Goal: Information Seeking & Learning: Understand process/instructions

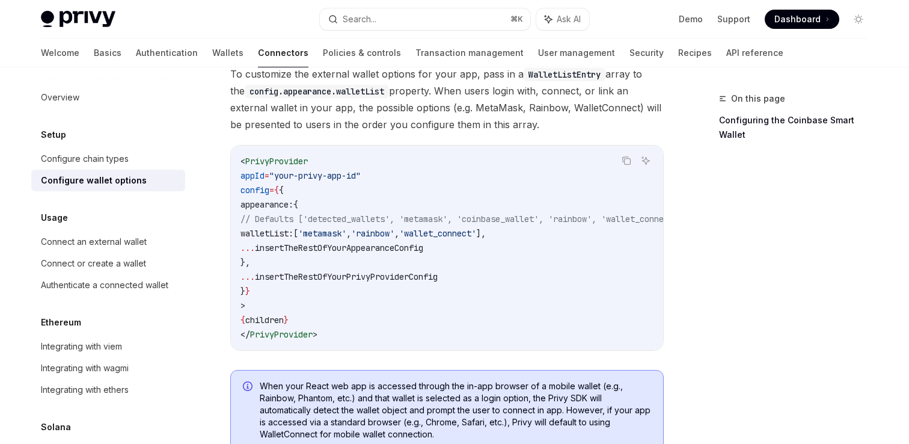
scroll to position [14, 0]
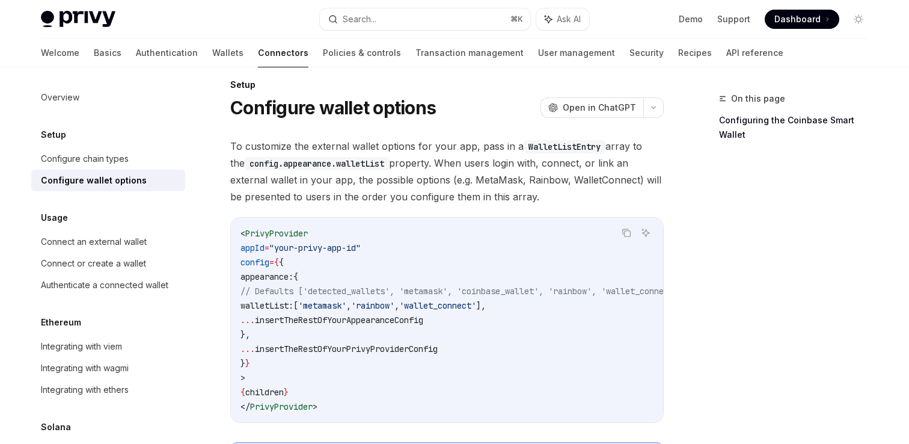
click at [122, 179] on div "Configure wallet options" at bounding box center [94, 180] width 106 height 14
click at [691, 23] on link "Demo" at bounding box center [691, 19] width 24 height 12
click at [132, 246] on div "Connect an external wallet" at bounding box center [94, 242] width 106 height 14
type textarea "*"
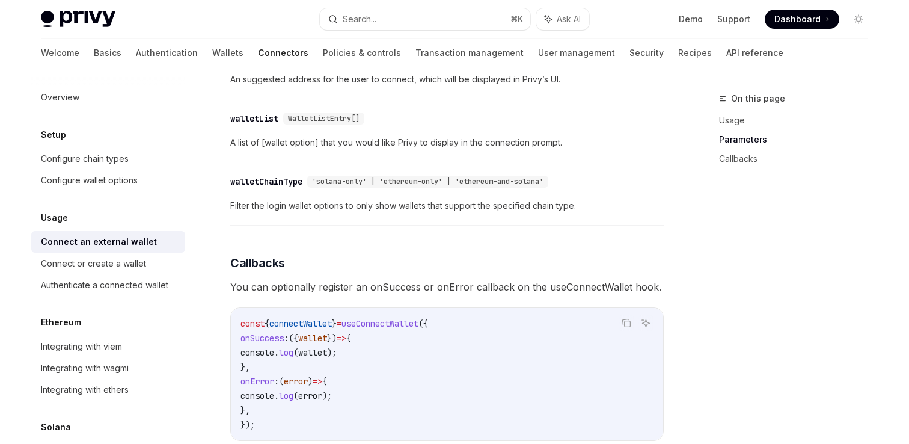
scroll to position [459, 0]
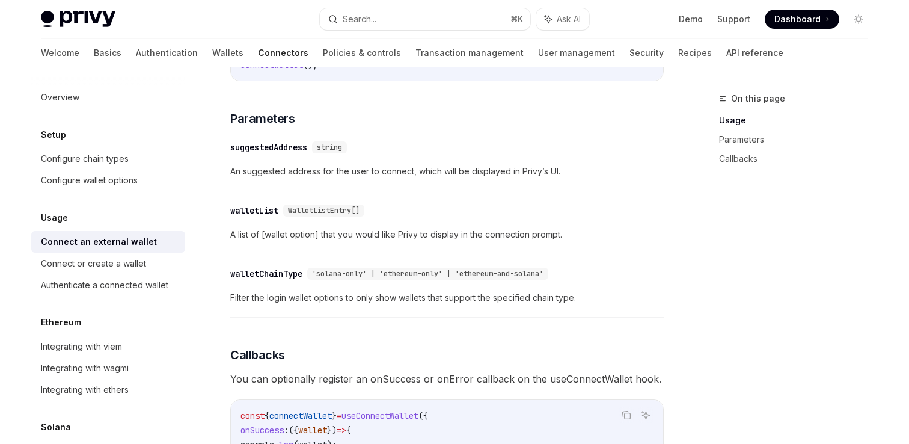
click at [259, 213] on div "walletList" at bounding box center [254, 210] width 48 height 12
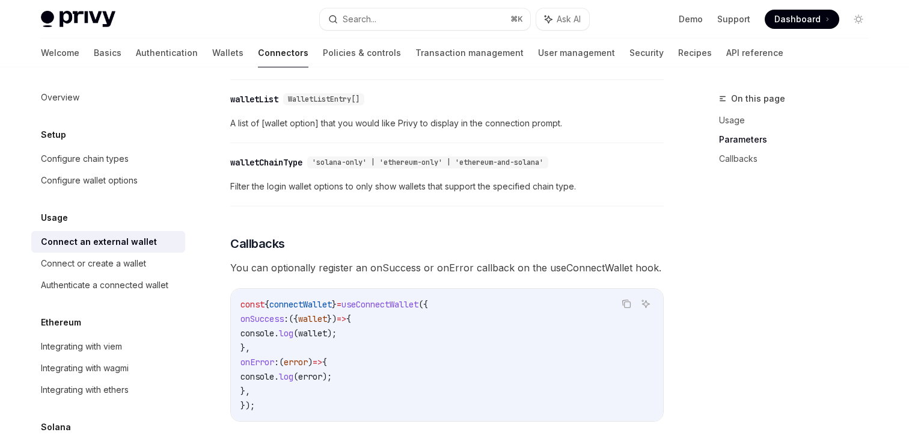
scroll to position [587, 0]
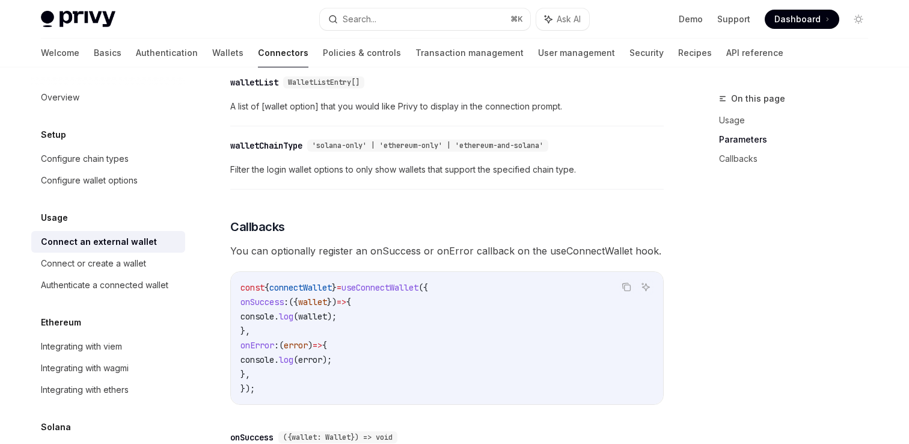
click at [327, 203] on div "To determine if Privy has fully processed all external and embedded EVM wallet …" at bounding box center [447, 79] width 434 height 942
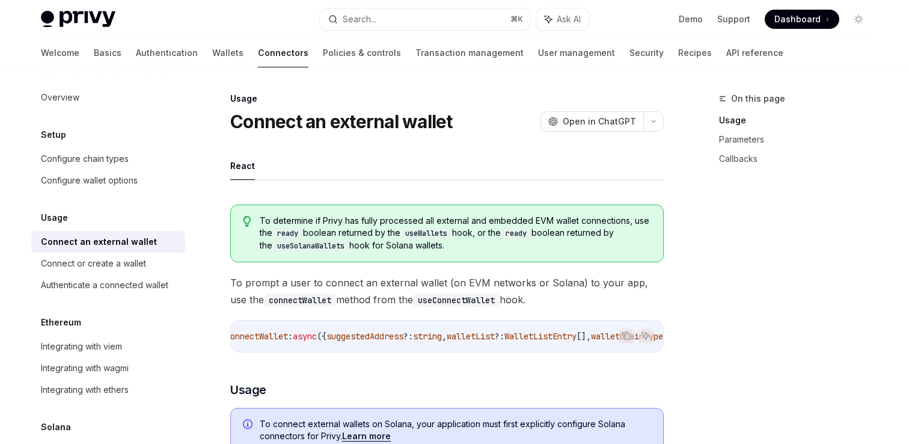
scroll to position [0, 0]
click at [690, 19] on link "Demo" at bounding box center [691, 19] width 24 height 12
click at [442, 16] on button "Search... ⌘ K" at bounding box center [425, 19] width 211 height 22
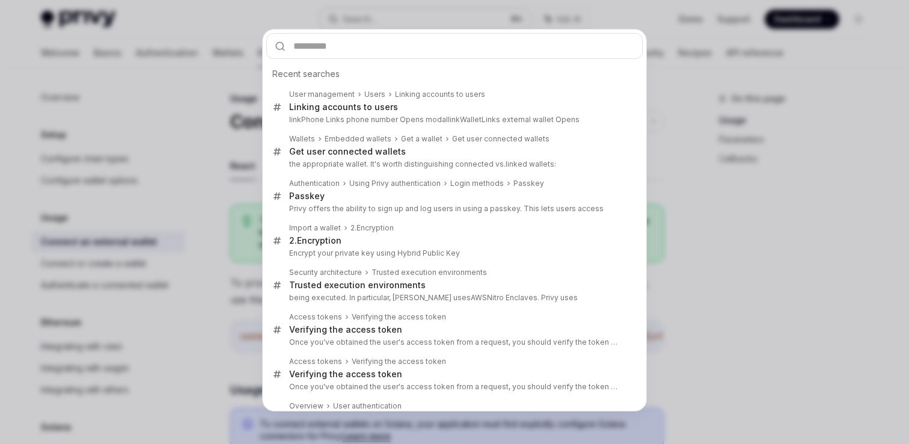
type input "********"
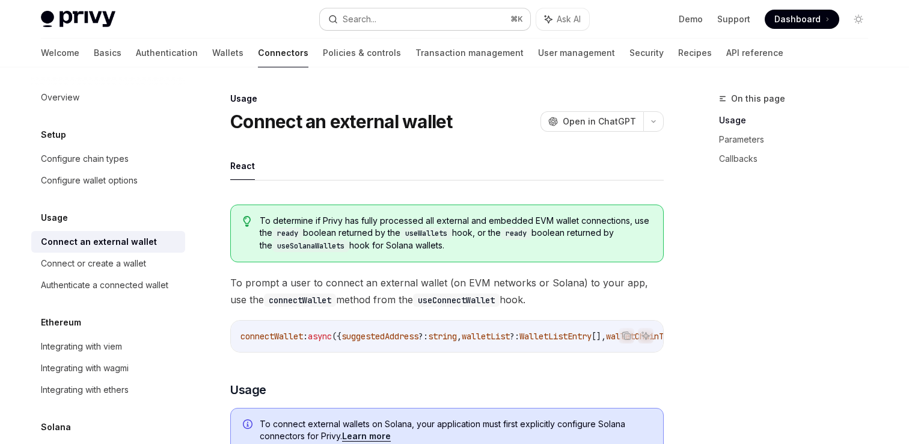
type textarea "*"
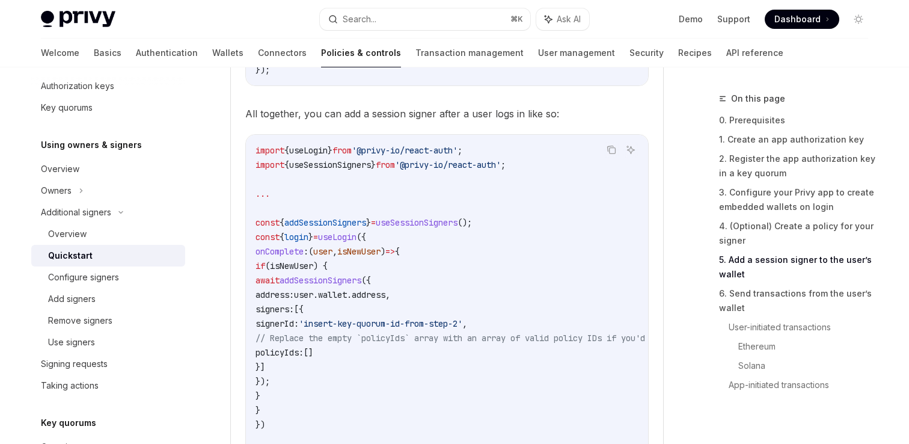
scroll to position [2389, 0]
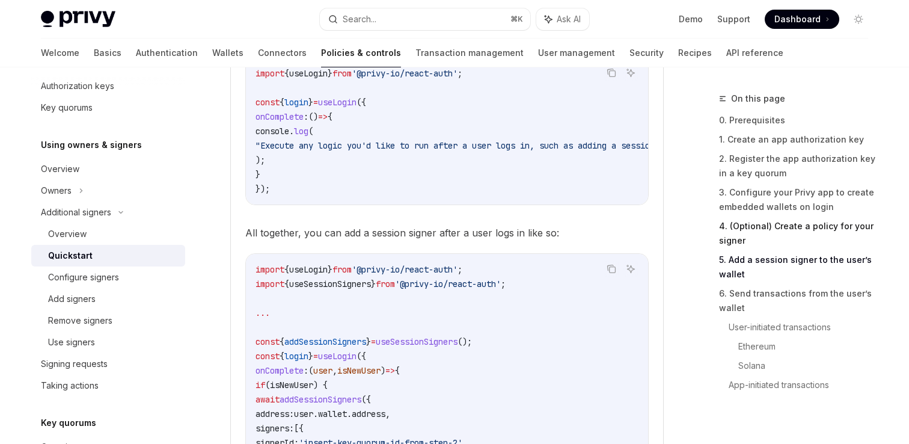
click at [742, 229] on link "4. (Optional) Create a policy for your signer" at bounding box center [798, 234] width 159 height 34
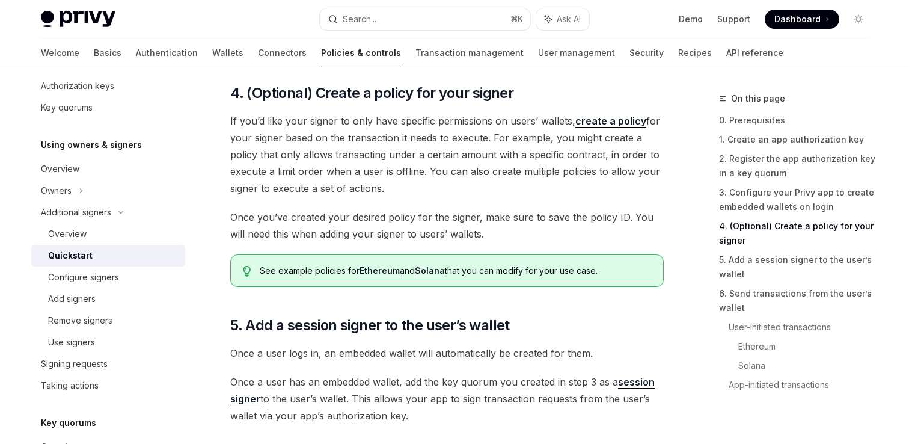
scroll to position [1591, 0]
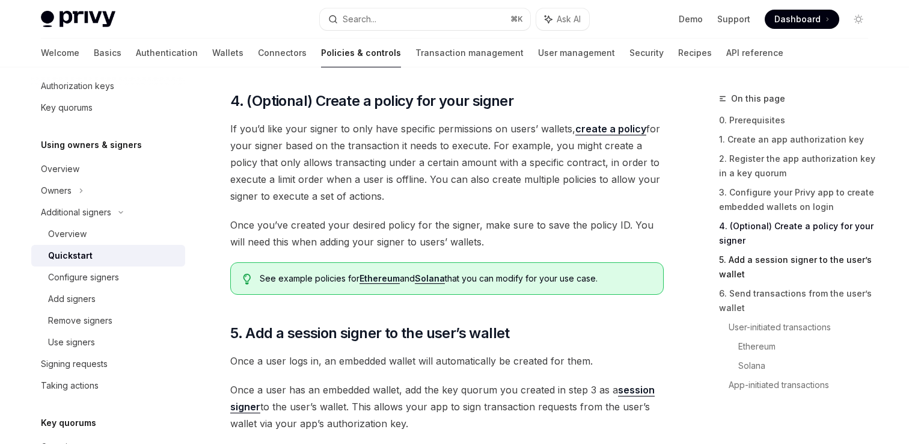
click at [740, 261] on link "5. Add a session signer to the user’s wallet" at bounding box center [798, 267] width 159 height 34
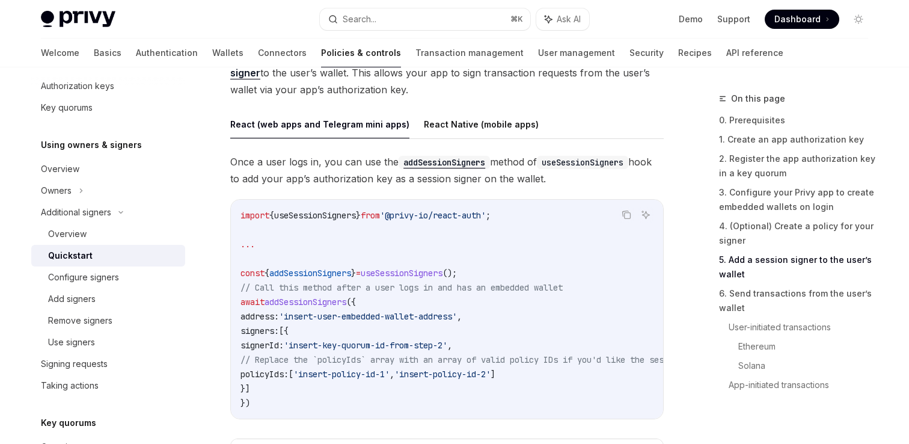
scroll to position [1942, 0]
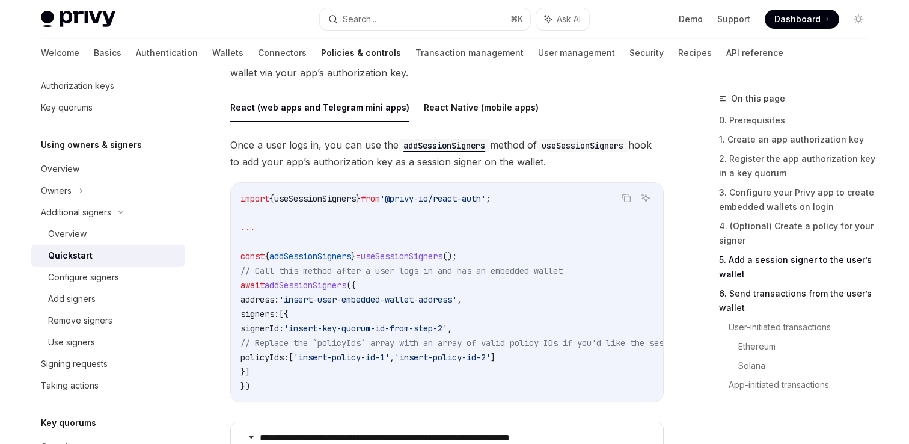
click at [746, 293] on link "6. Send transactions from the user’s wallet" at bounding box center [798, 301] width 159 height 34
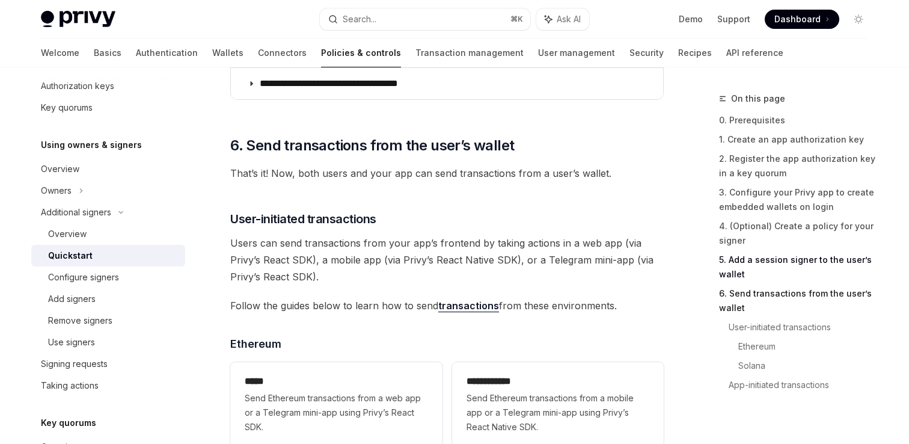
scroll to position [2998, 0]
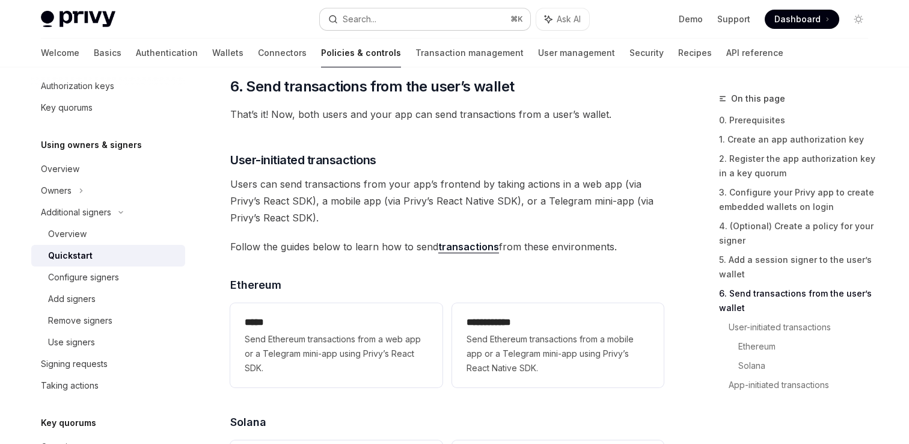
click at [422, 19] on button "Search... ⌘ K" at bounding box center [425, 19] width 211 height 22
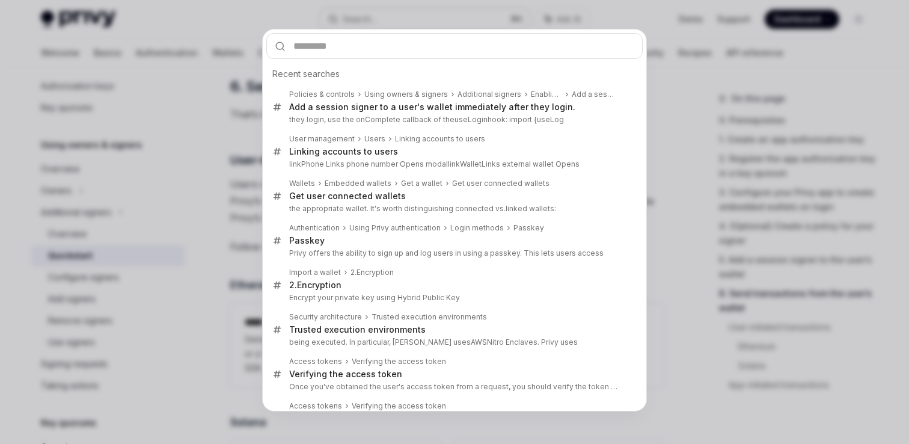
type input "********"
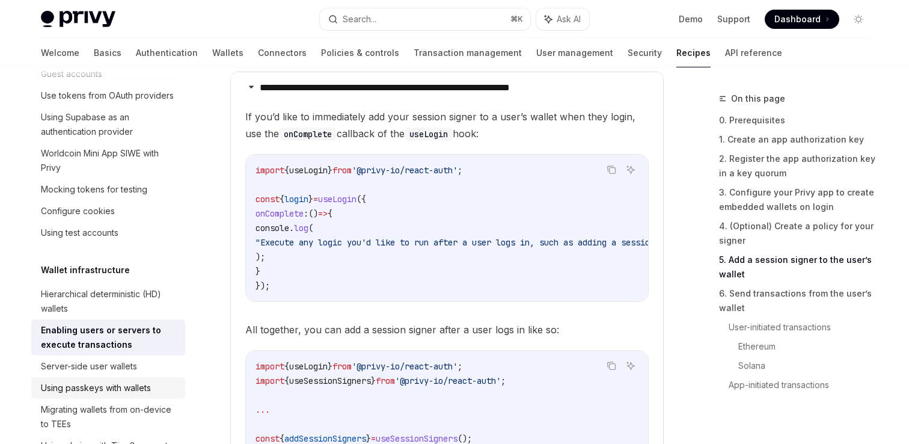
scroll to position [34, 0]
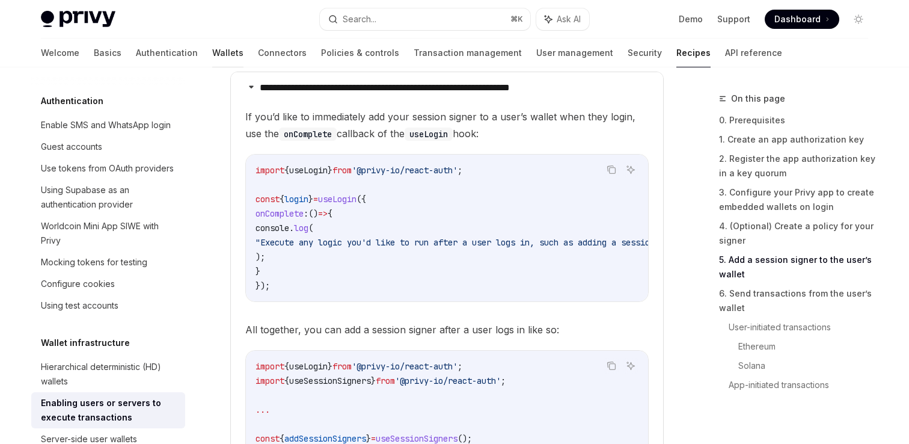
click at [212, 45] on link "Wallets" at bounding box center [227, 52] width 31 height 29
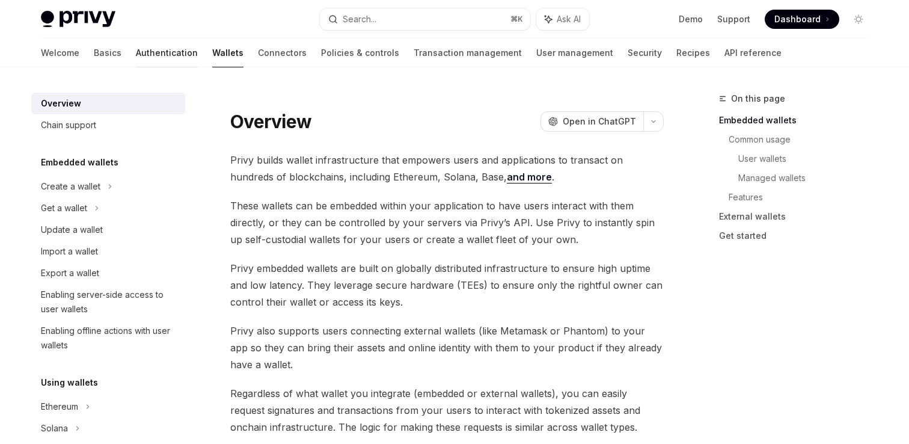
click at [136, 52] on link "Authentication" at bounding box center [167, 52] width 62 height 29
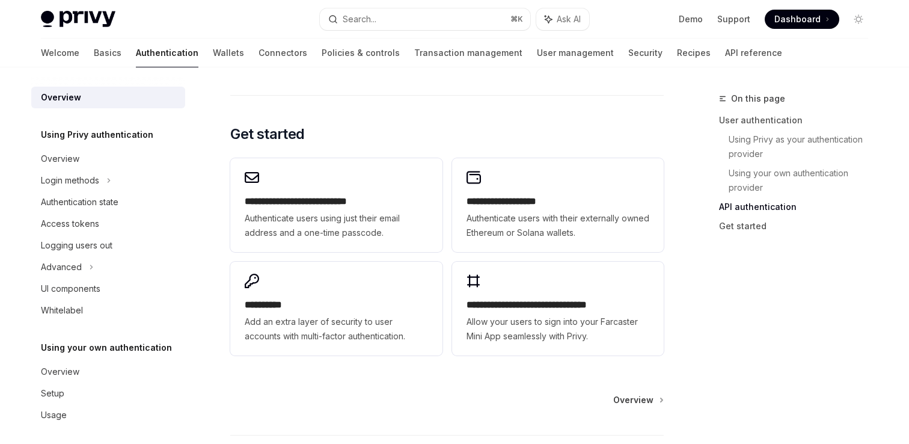
scroll to position [971, 0]
click at [102, 182] on div "Login methods" at bounding box center [108, 181] width 154 height 22
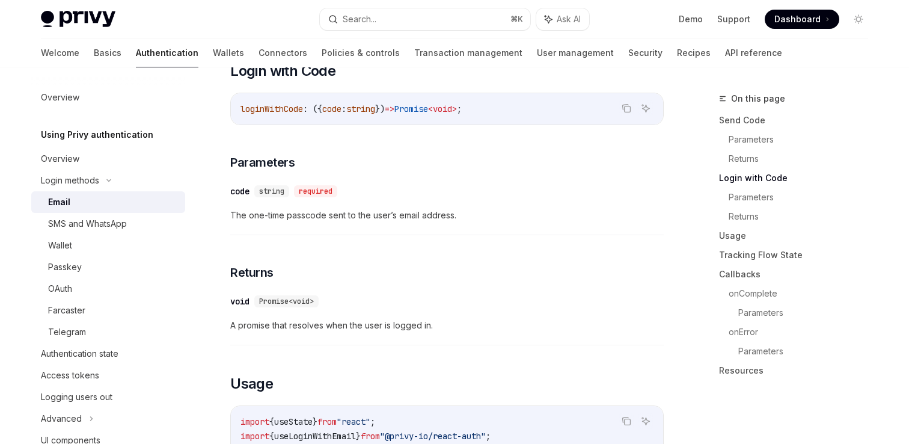
scroll to position [799, 0]
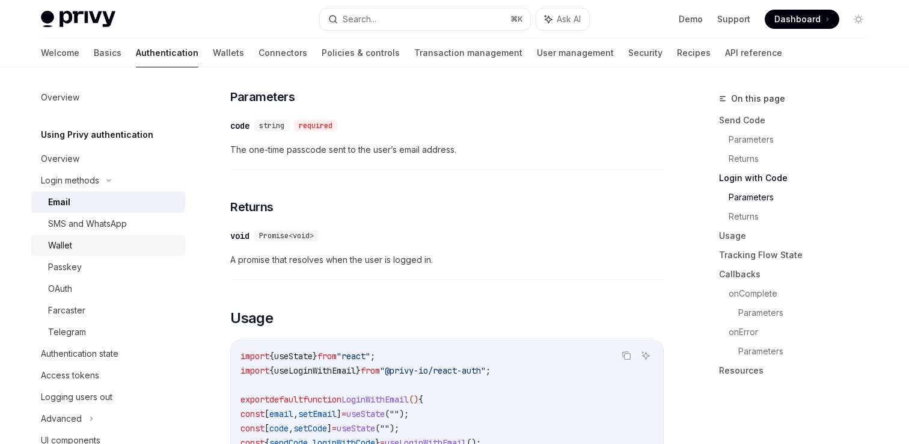
click at [65, 244] on div "Wallet" at bounding box center [60, 245] width 24 height 14
type textarea "*"
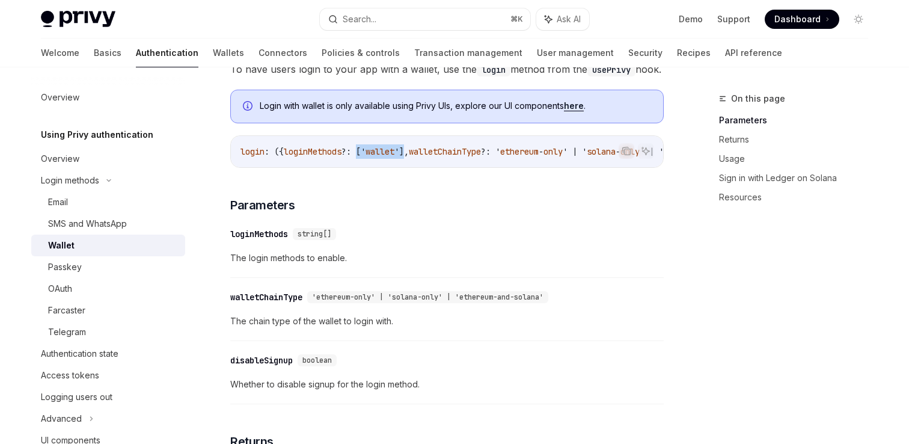
drag, startPoint x: 367, startPoint y: 166, endPoint x: 419, endPoint y: 171, distance: 52.0
click at [419, 157] on span "login : ({ loginMethods ?: [' wallet '], walletChainType ?: ' ethereum - only '…" at bounding box center [578, 151] width 674 height 11
copy span "[' wallet ']"
click at [579, 111] on link "here" at bounding box center [574, 105] width 20 height 11
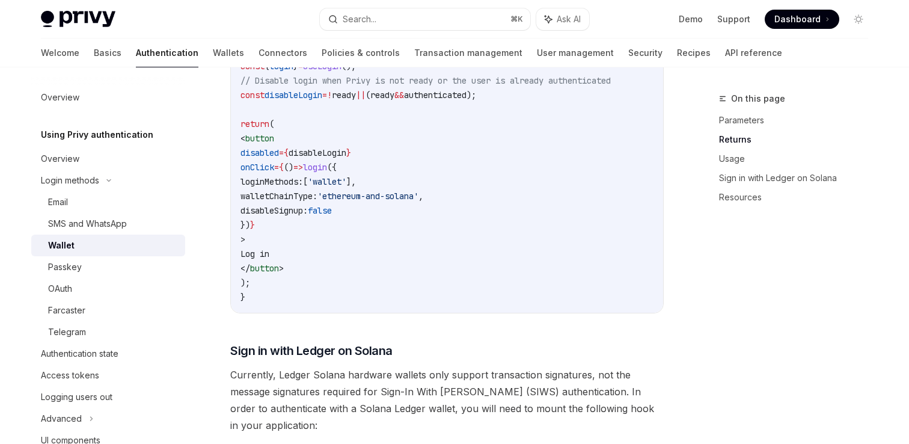
scroll to position [906, 0]
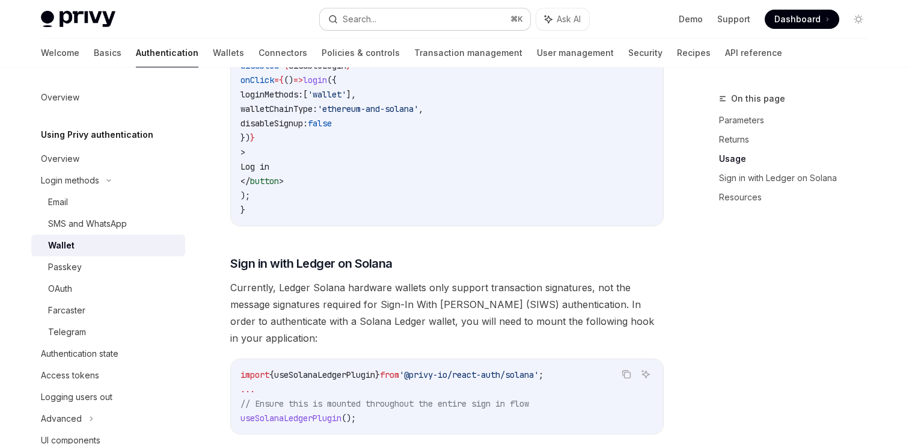
click at [428, 14] on button "Search... ⌘ K" at bounding box center [425, 19] width 211 height 22
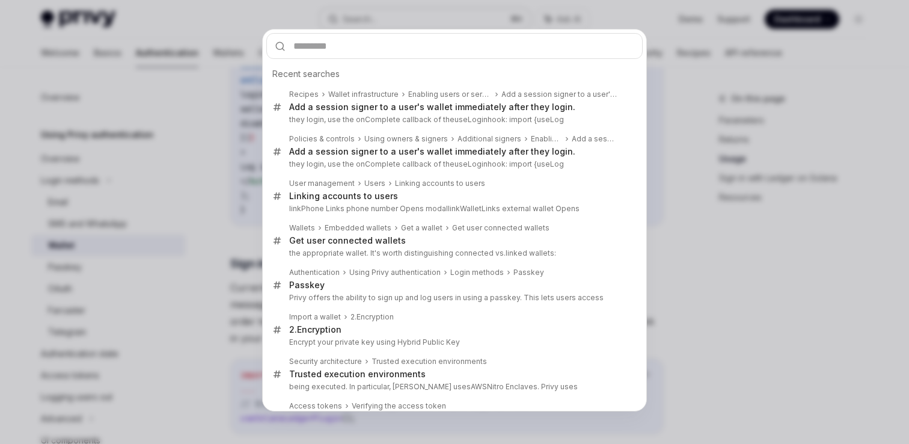
type input "**********"
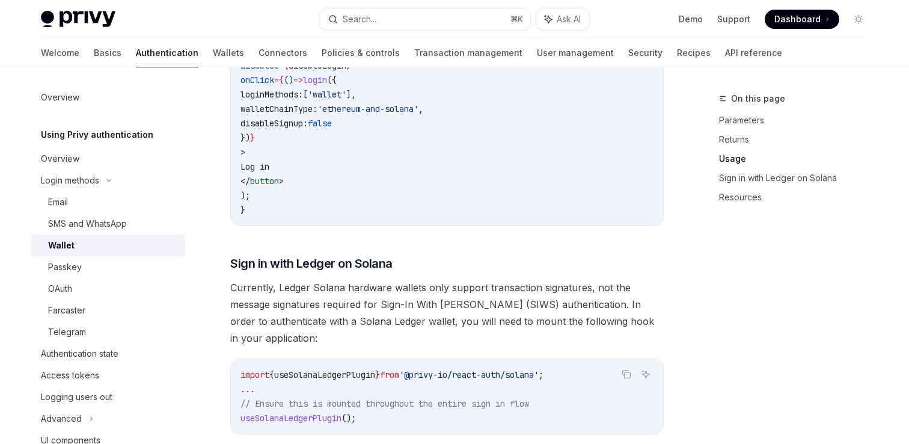
type textarea "*"
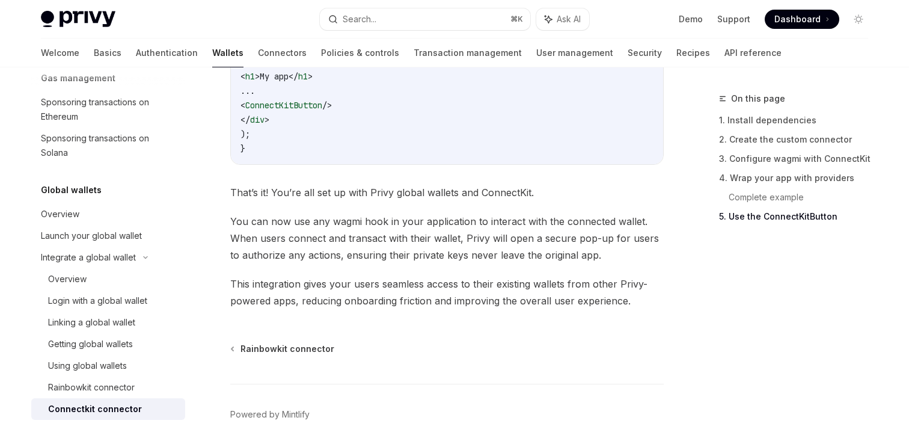
scroll to position [2640, 0]
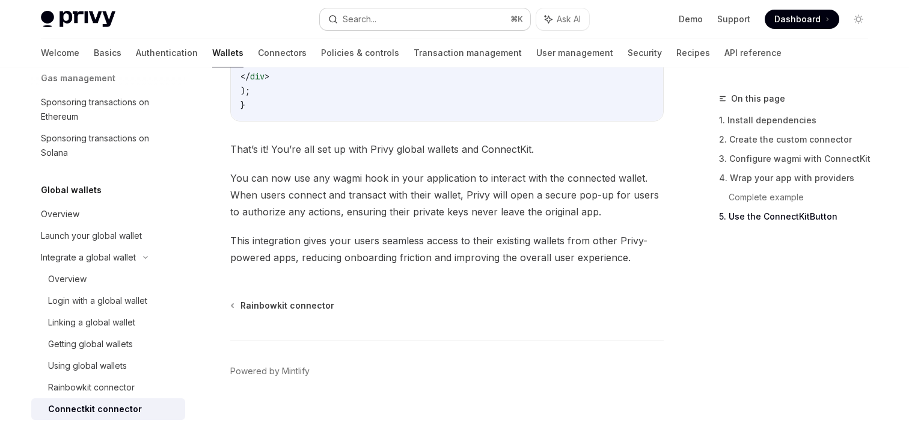
click at [394, 17] on button "Search... ⌘ K" at bounding box center [425, 19] width 211 height 22
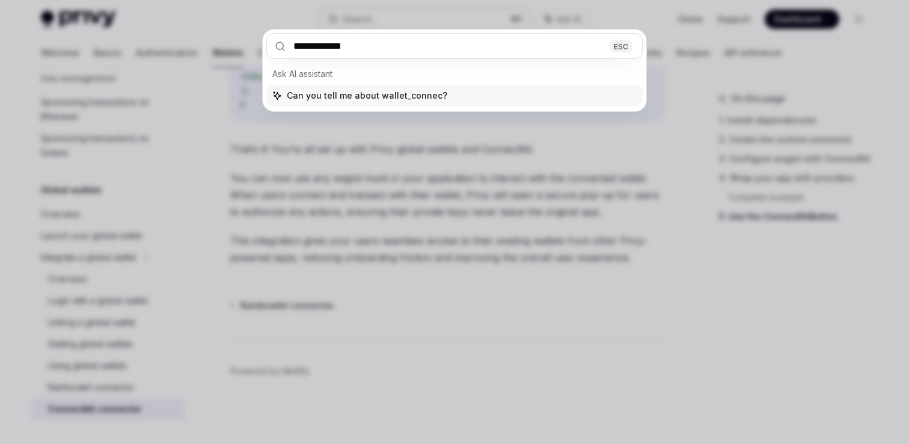
type input "**********"
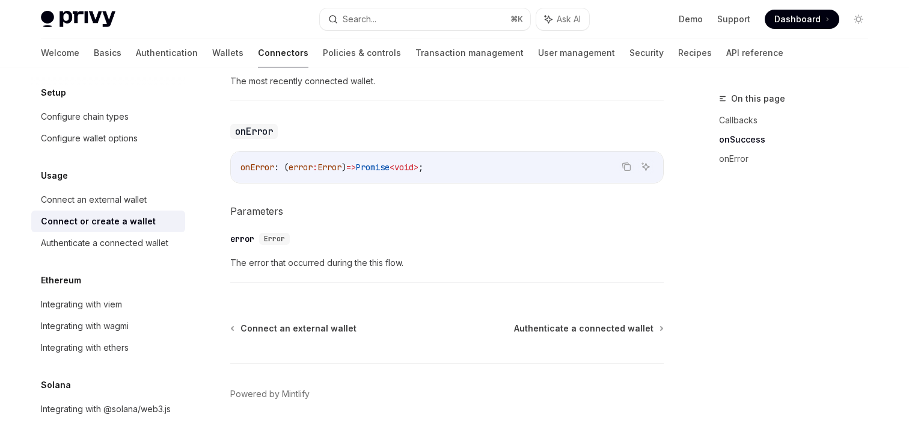
scroll to position [889, 0]
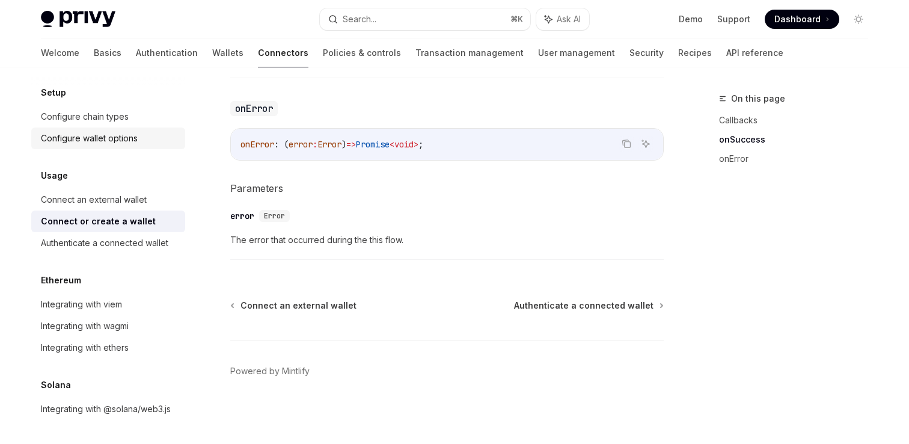
click at [117, 141] on div "Configure wallet options" at bounding box center [89, 138] width 97 height 14
type textarea "*"
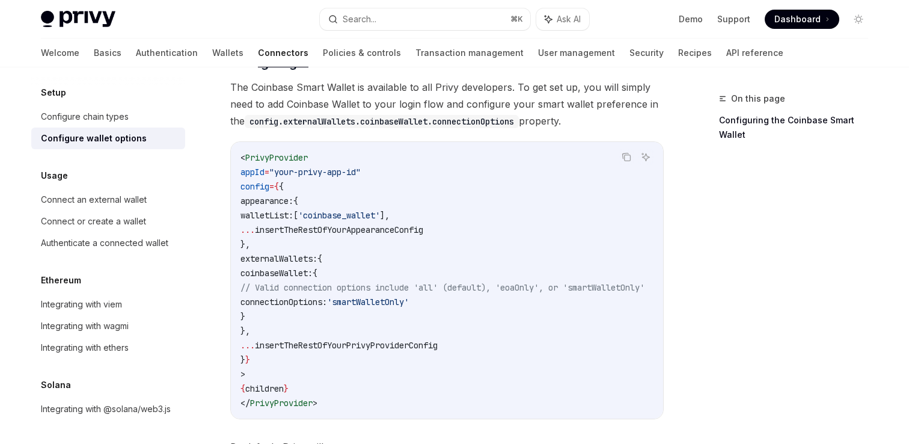
scroll to position [1392, 0]
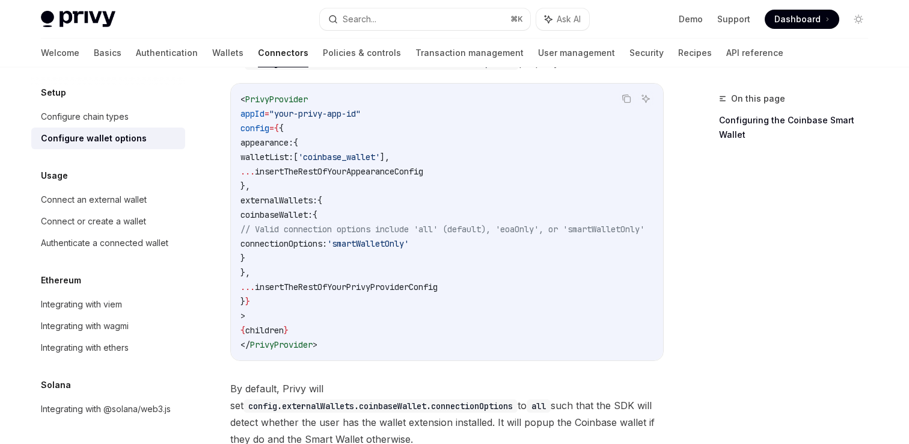
drag, startPoint x: 260, startPoint y: 195, endPoint x: 280, endPoint y: 260, distance: 68.3
click at [280, 260] on code "< PrivyProvider appId = "your-privy-app-id" config = { { appearance: { walletLi…" at bounding box center [457, 222] width 433 height 260
copy code "externalWallets: { coinbaseWallet: { // Valid connection options include 'all' …"
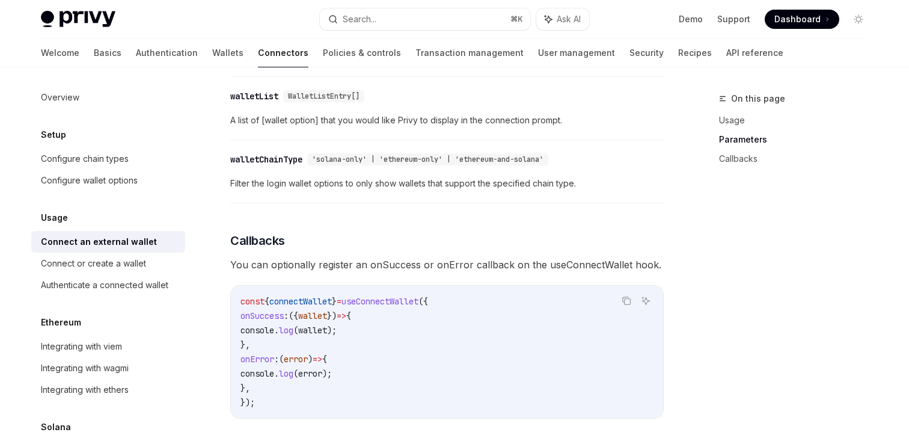
scroll to position [587, 0]
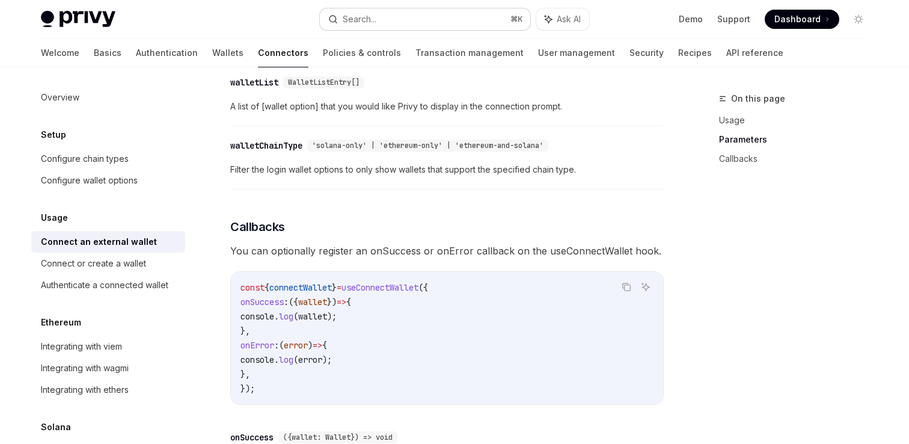
click at [391, 19] on button "Search... ⌘ K" at bounding box center [425, 19] width 211 height 22
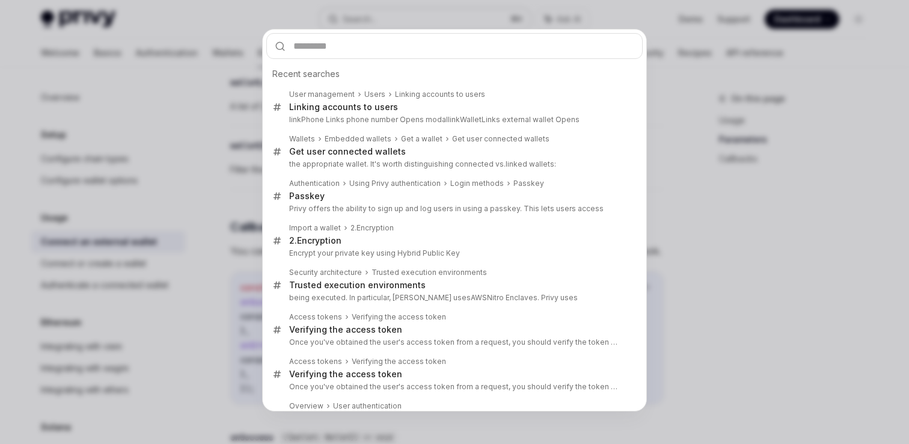
type input "**********"
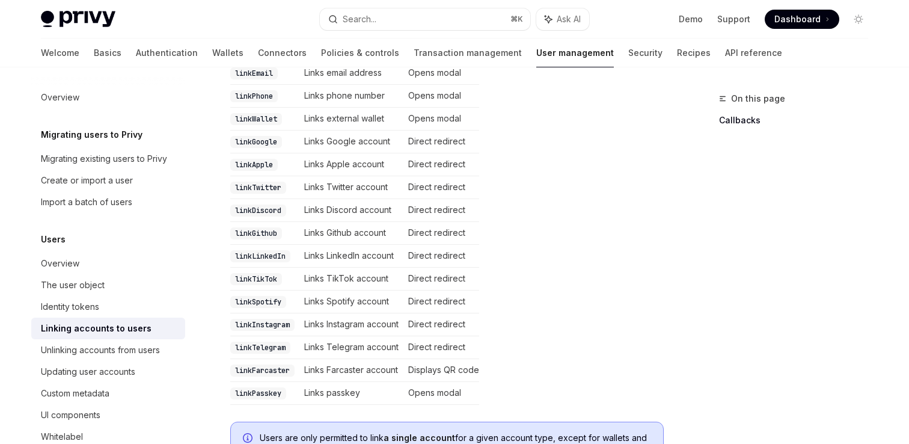
scroll to position [305, 0]
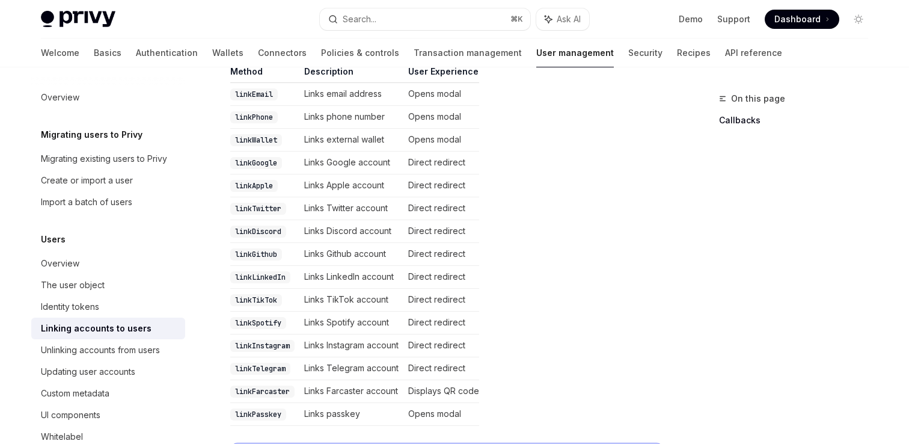
click at [322, 129] on td "Links external wallet" at bounding box center [352, 140] width 104 height 23
click at [254, 134] on code "linkWallet" at bounding box center [256, 140] width 52 height 12
click at [76, 420] on div "UI components" at bounding box center [71, 415] width 60 height 14
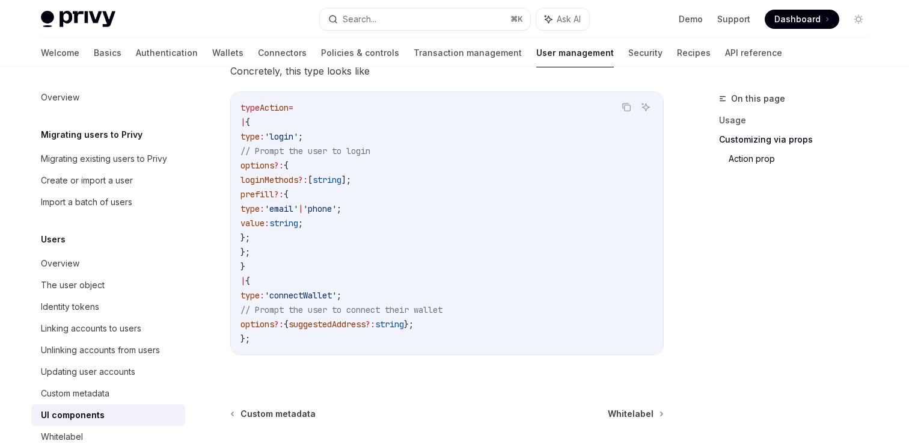
scroll to position [2237, 0]
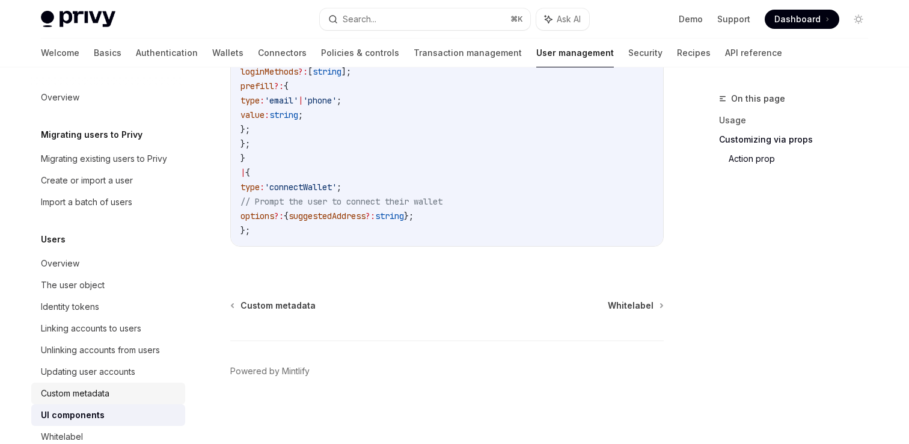
click at [114, 394] on div "Custom metadata" at bounding box center [109, 393] width 137 height 14
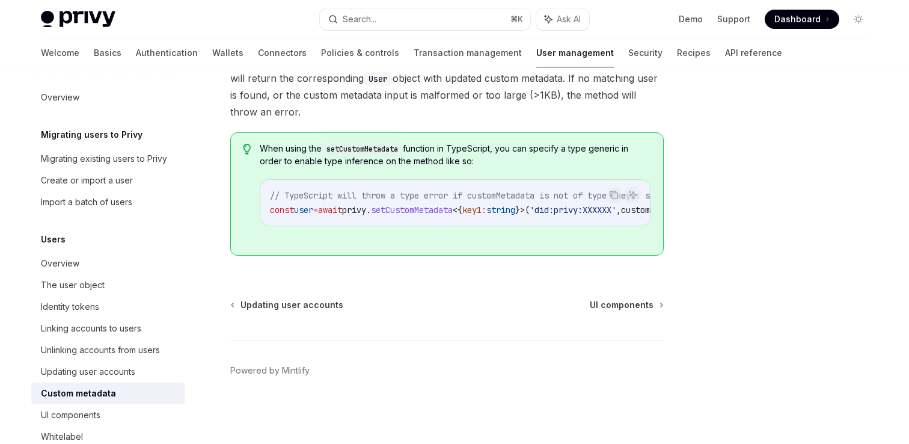
scroll to position [345, 0]
click at [110, 417] on div "UI components" at bounding box center [109, 415] width 137 height 14
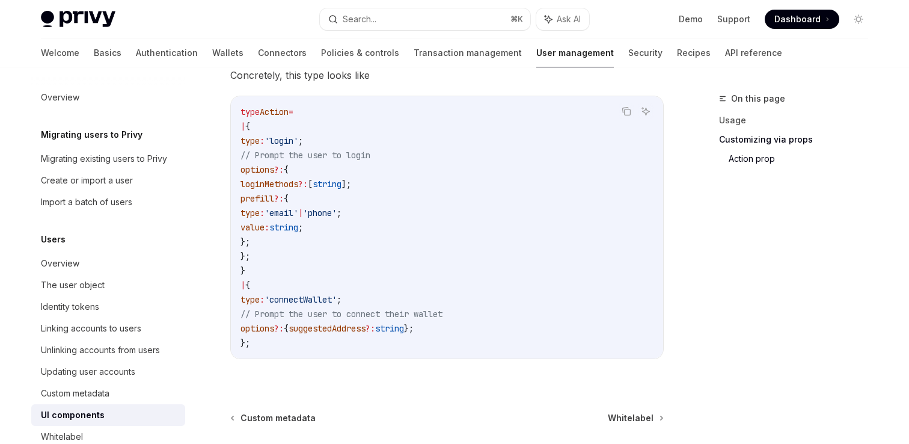
scroll to position [2222, 0]
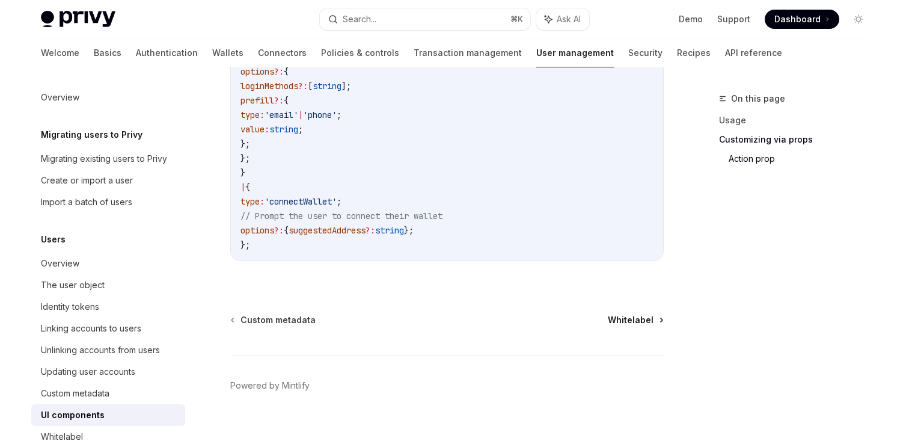
click at [626, 319] on span "Whitelabel" at bounding box center [631, 320] width 46 height 12
type textarea "*"
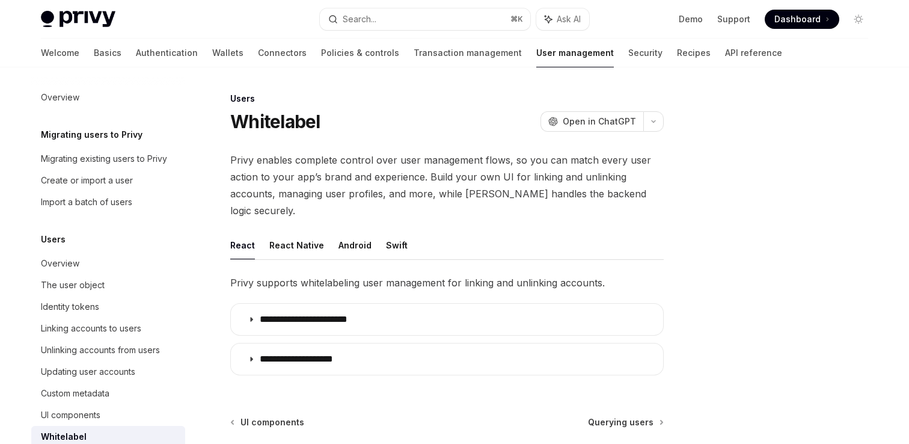
scroll to position [181, 0]
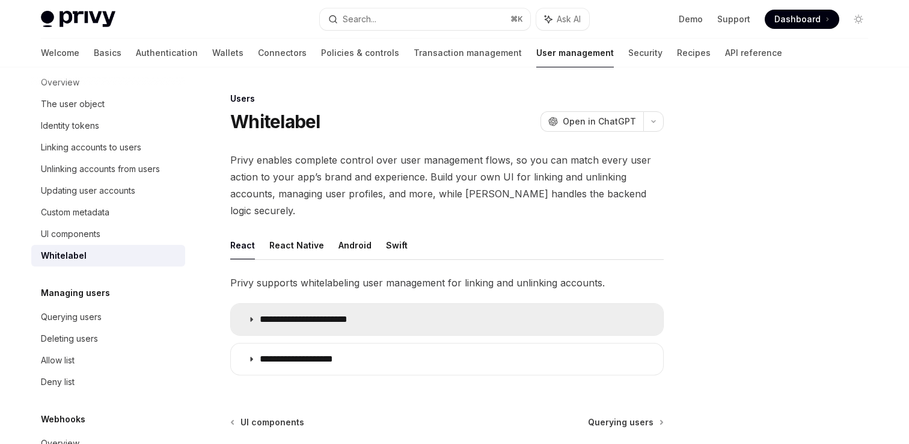
click at [374, 305] on summary "**********" at bounding box center [447, 319] width 432 height 31
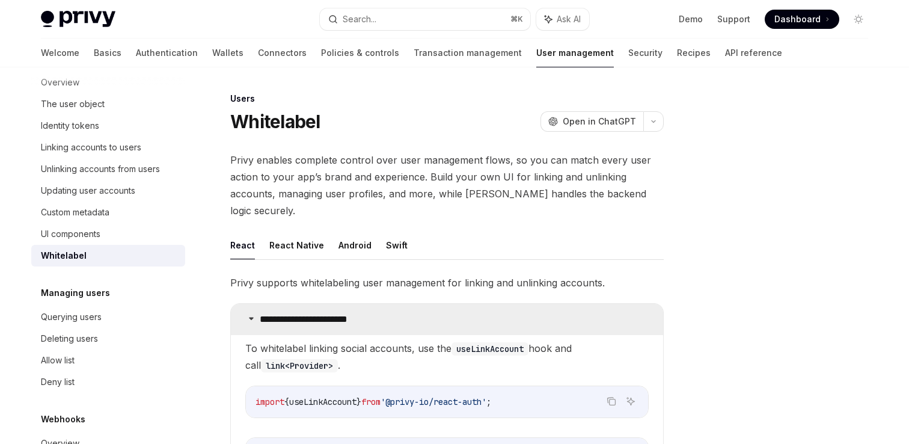
click at [374, 305] on summary "**********" at bounding box center [447, 319] width 432 height 31
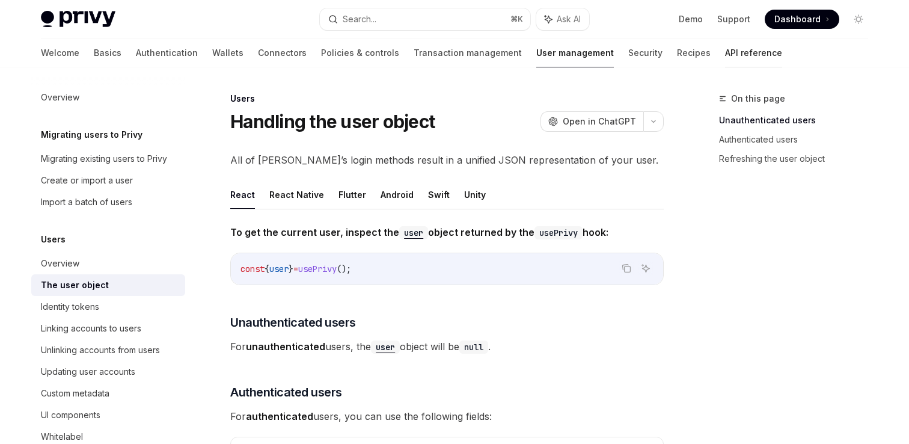
click at [725, 51] on link "API reference" at bounding box center [753, 52] width 57 height 29
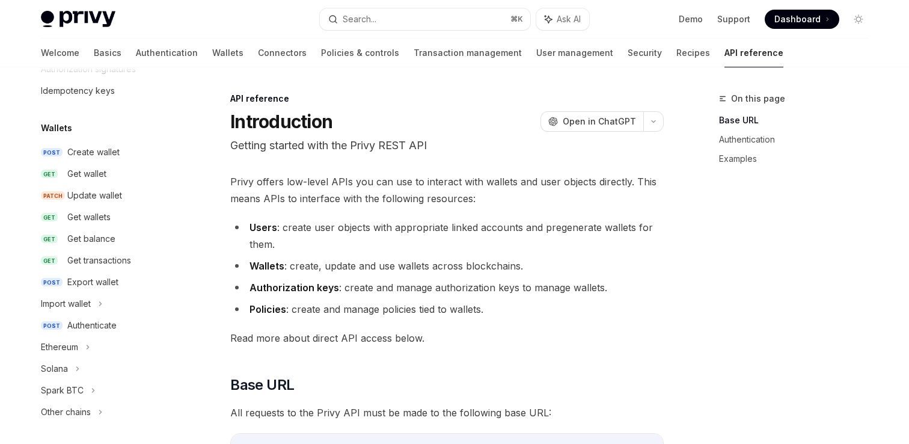
scroll to position [112, 0]
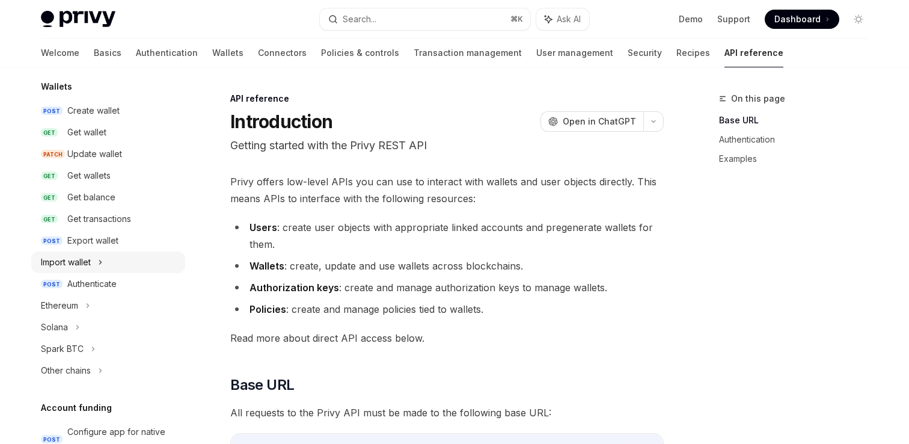
click at [90, 258] on div "Import wallet" at bounding box center [66, 262] width 50 height 14
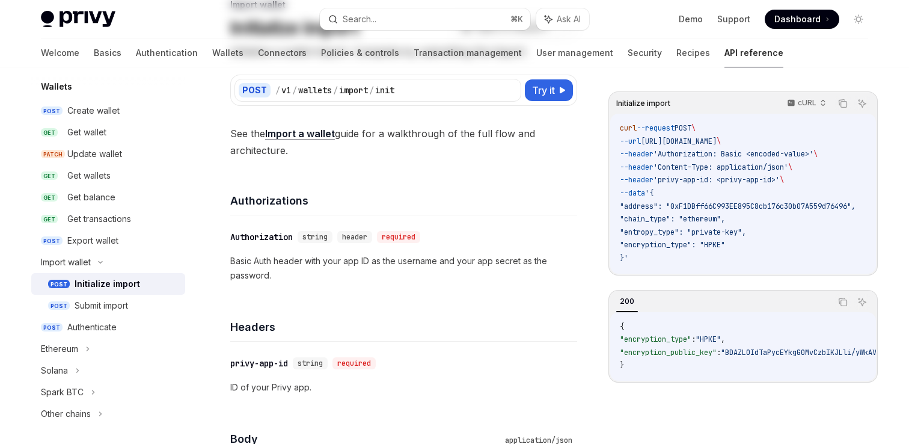
scroll to position [117, 0]
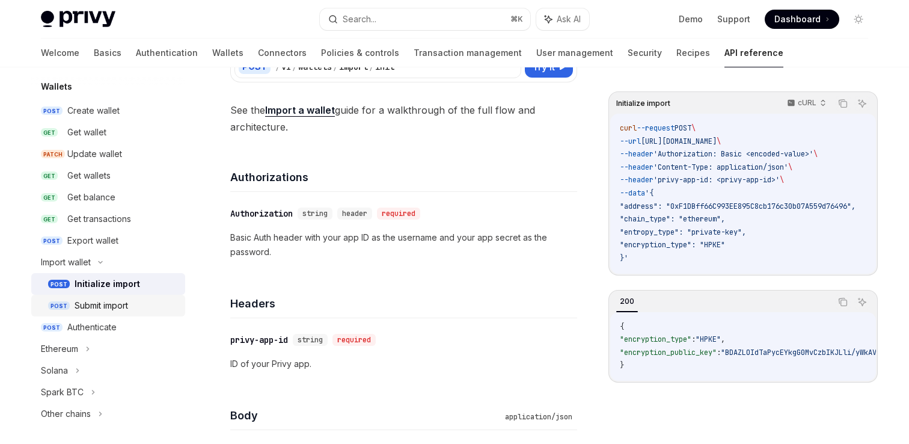
click at [102, 298] on link "POST Submit import" at bounding box center [108, 306] width 154 height 22
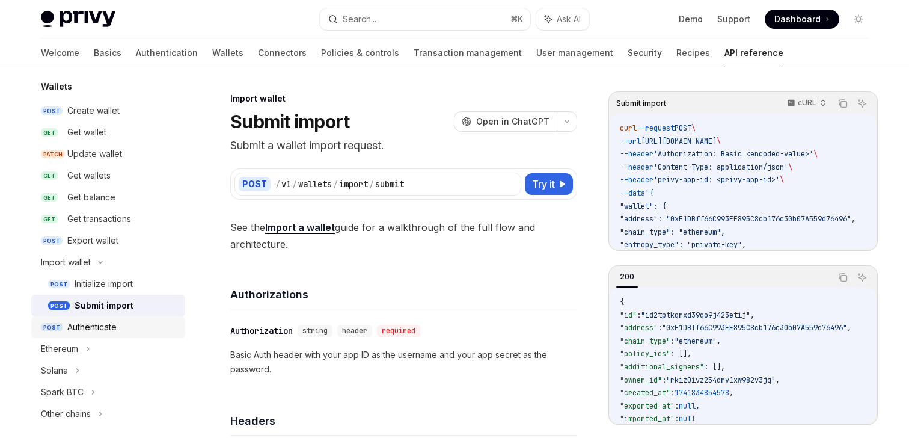
click at [102, 322] on div "Authenticate" at bounding box center [91, 327] width 49 height 14
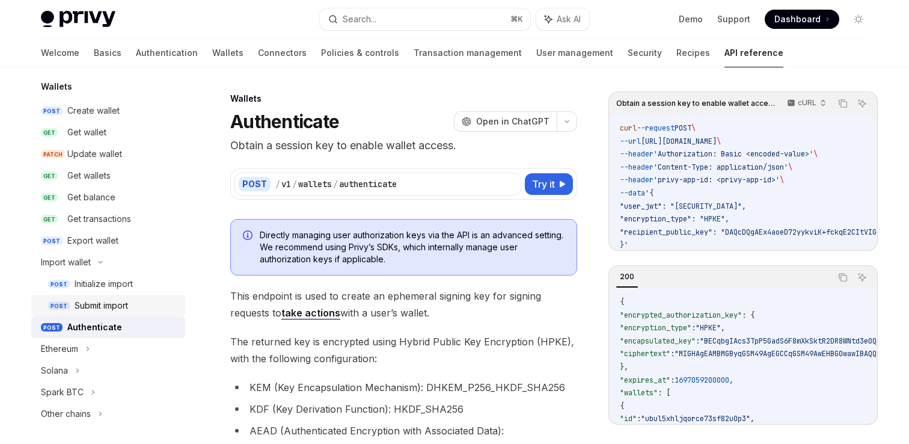
click at [106, 308] on div "Submit import" at bounding box center [102, 305] width 54 height 14
type textarea "*"
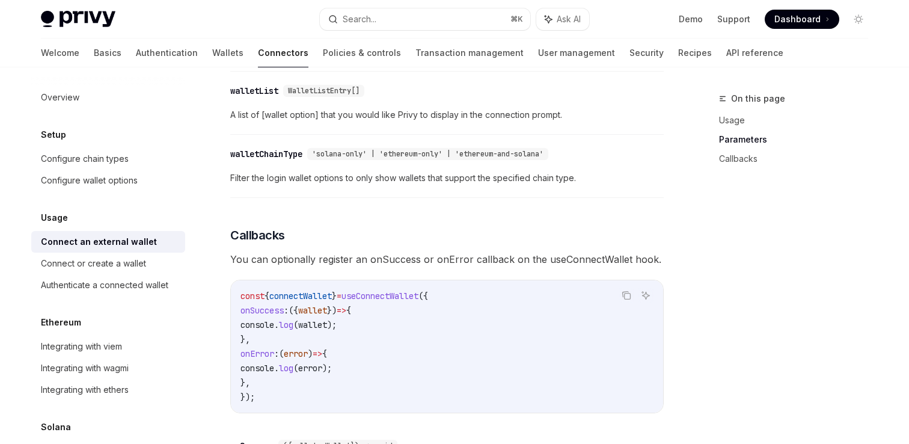
scroll to position [587, 0]
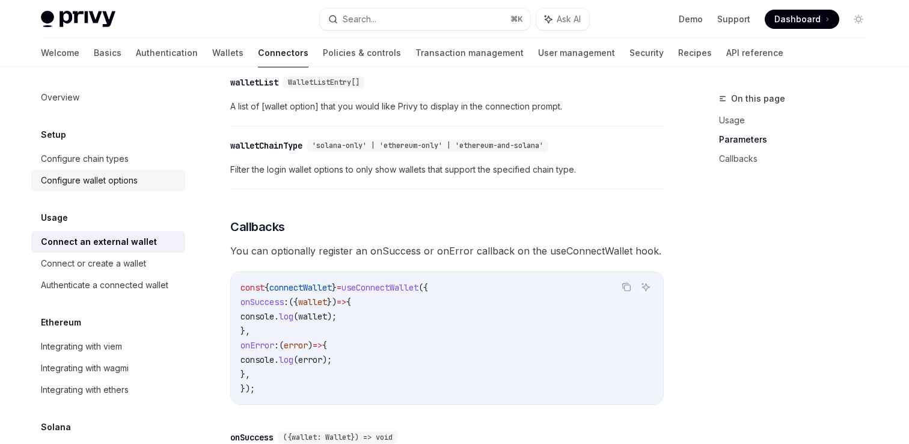
click at [109, 183] on div "Configure wallet options" at bounding box center [89, 180] width 97 height 14
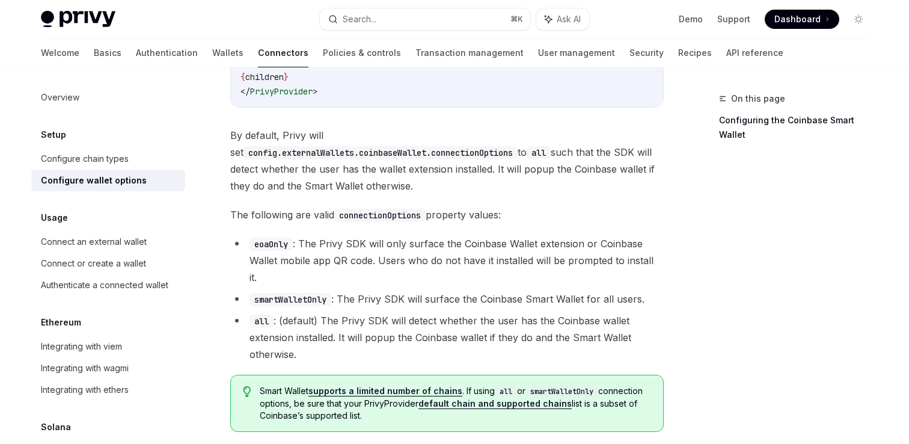
scroll to position [1775, 0]
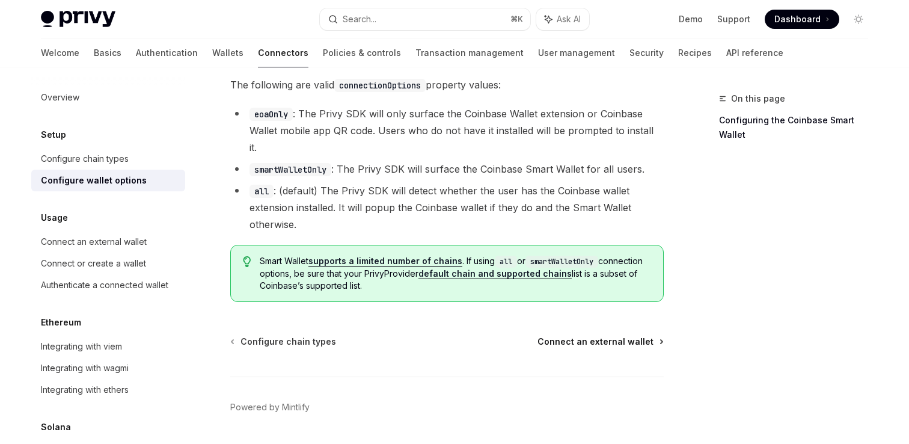
click at [561, 336] on span "Connect an external wallet" at bounding box center [596, 342] width 116 height 12
type textarea "*"
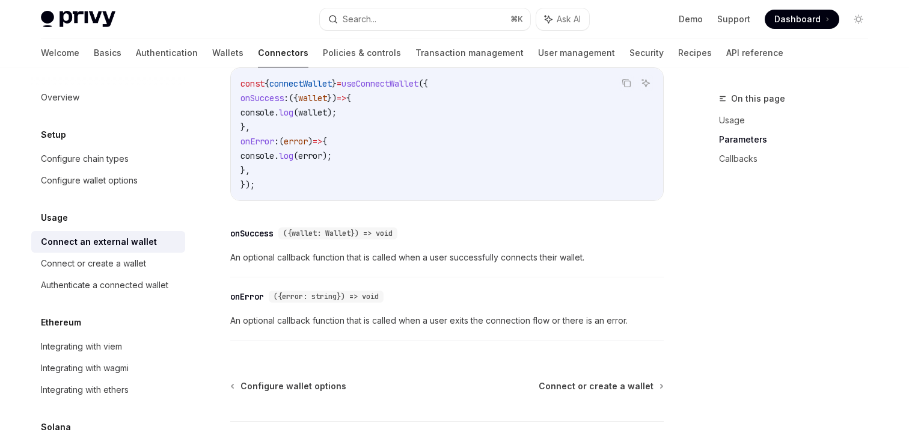
scroll to position [872, 0]
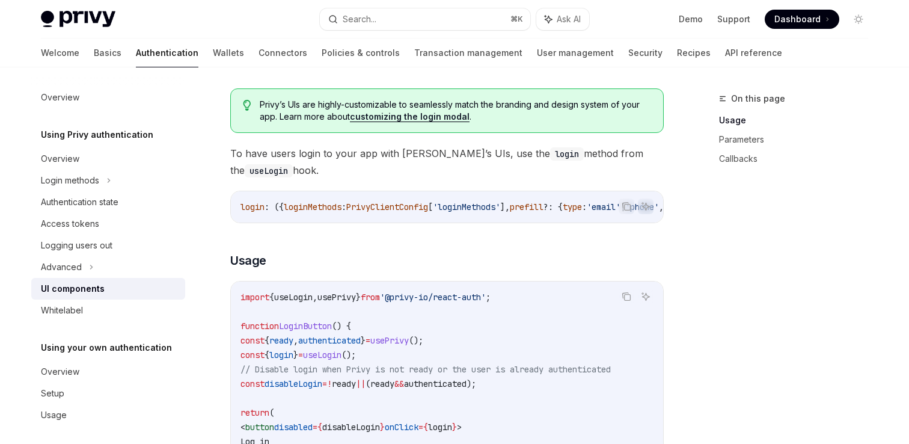
scroll to position [632, 0]
click at [486, 212] on span "'loginMethods'" at bounding box center [466, 208] width 67 height 11
copy span "loginMethods"
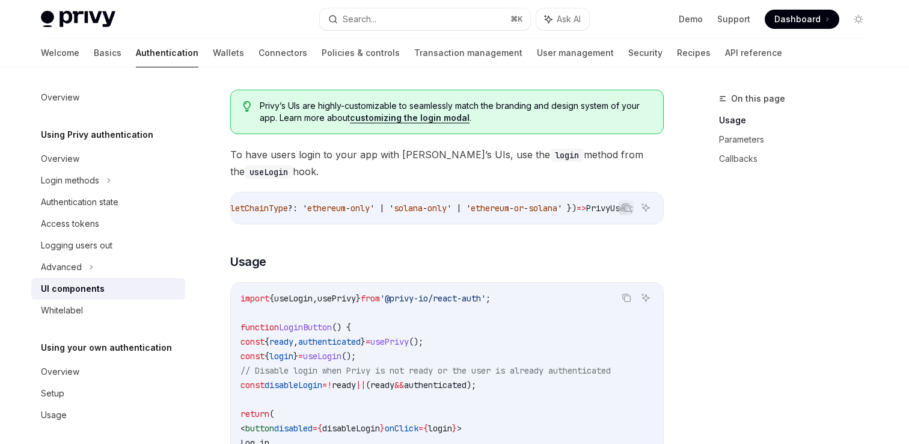
scroll to position [0, 577]
click at [337, 208] on span "walletChainType" at bounding box center [301, 208] width 72 height 11
copy span "walletChainType"
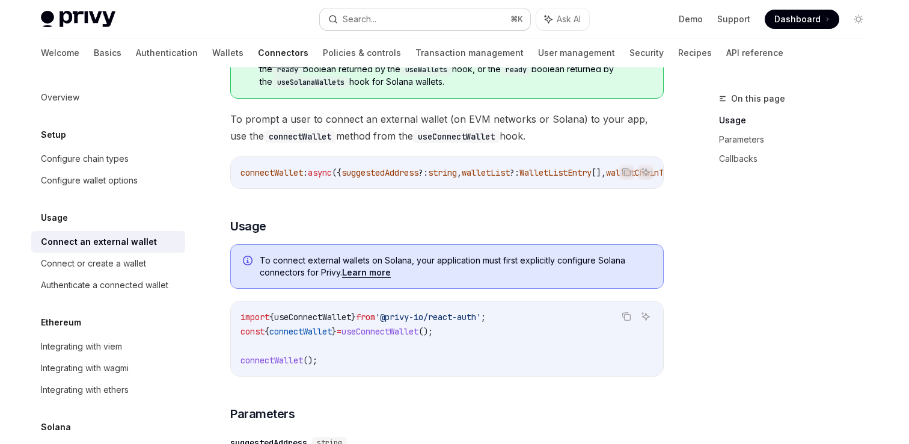
click at [453, 16] on button "Search... ⌘ K" at bounding box center [425, 19] width 211 height 22
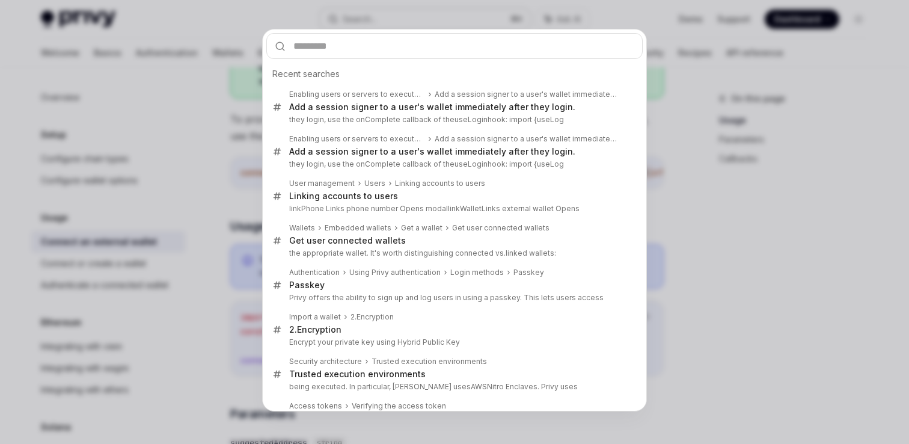
type input "**********"
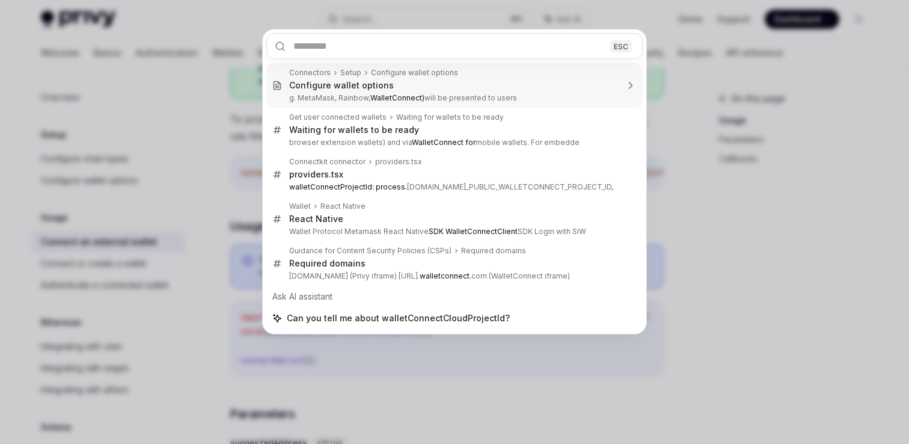
type textarea "*"
